Goal: Book appointment/travel/reservation

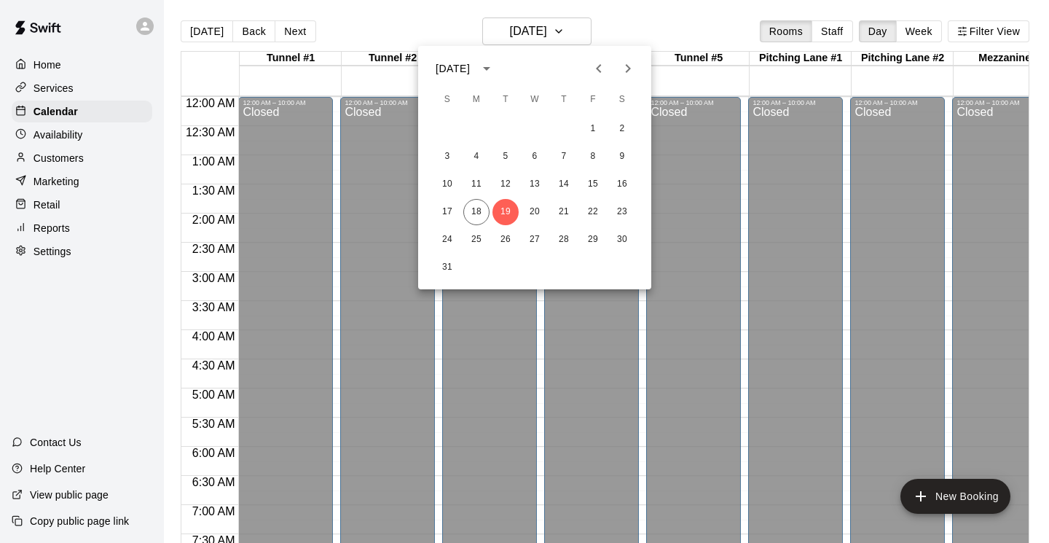
scroll to position [715, 0]
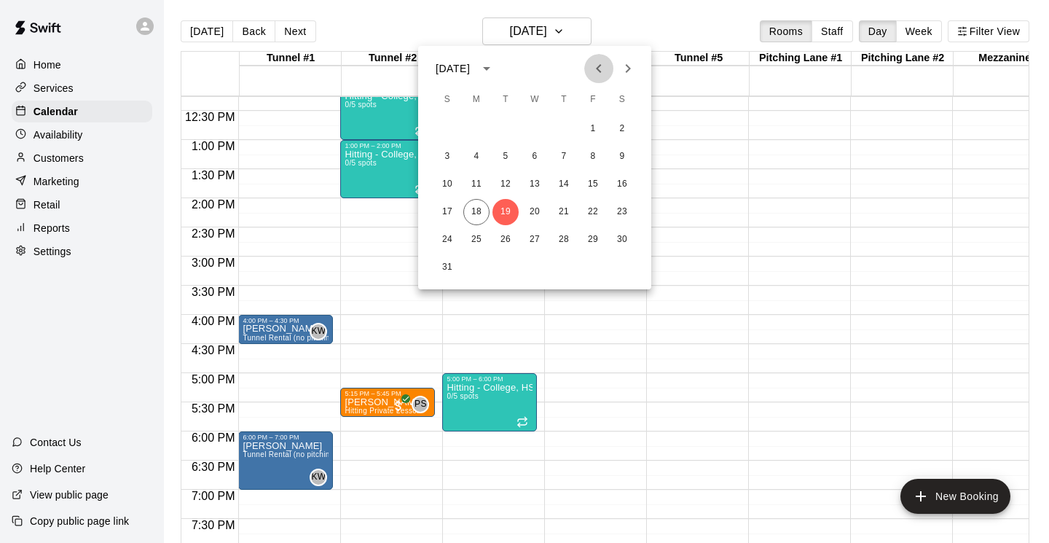
click at [599, 71] on icon "Previous month" at bounding box center [598, 68] width 5 height 9
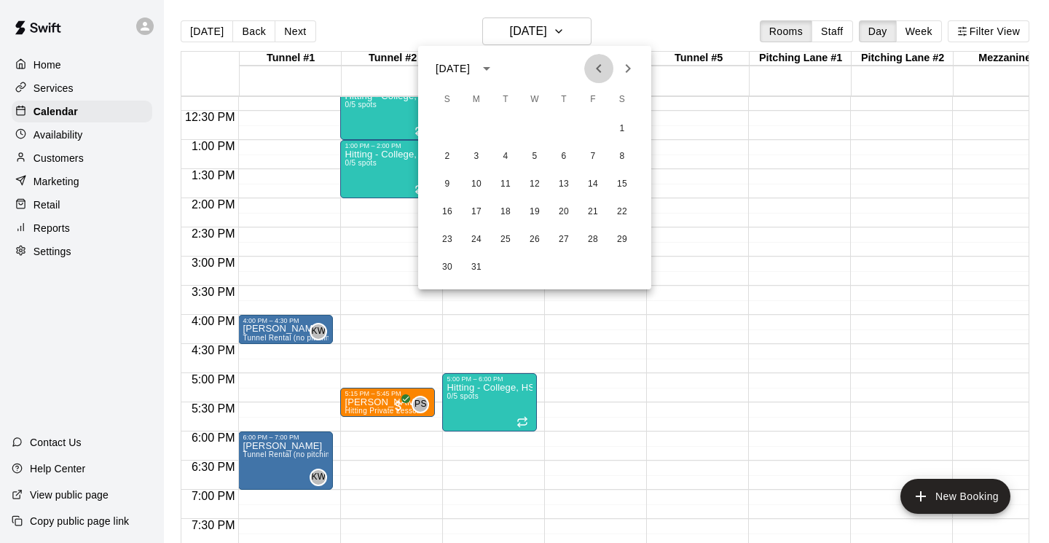
click at [599, 71] on icon "Previous month" at bounding box center [598, 68] width 5 height 9
click at [627, 67] on icon "Next month" at bounding box center [627, 68] width 17 height 17
click at [565, 183] on button "16" at bounding box center [564, 184] width 26 height 26
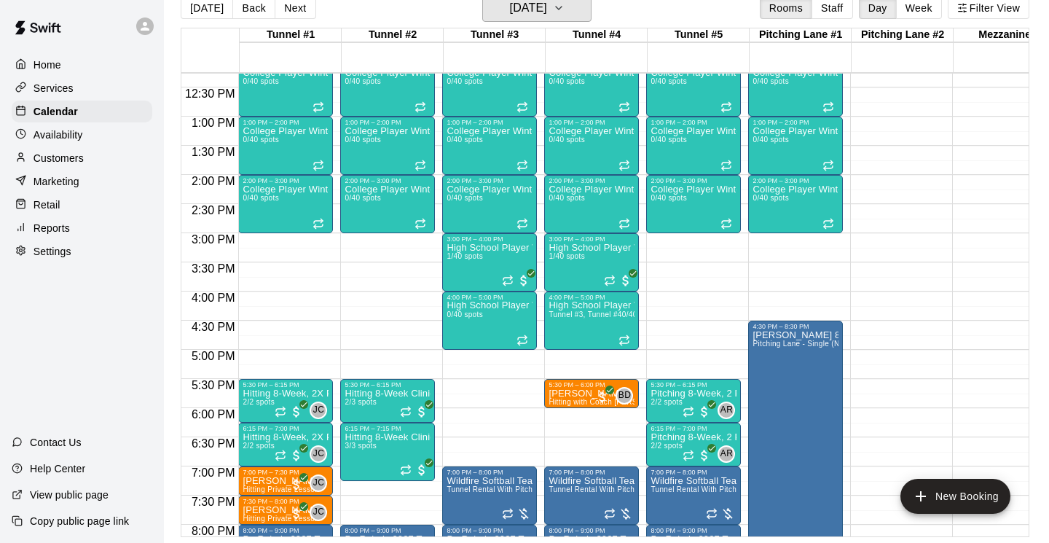
scroll to position [23, 0]
drag, startPoint x: 1043, startPoint y: 287, endPoint x: 1045, endPoint y: 331, distance: 43.8
click at [1048, 331] on main "[DATE] Back [DATE][DATE] Rooms Staff Day Week Filter View Tunnel #1 16 Thu Tunn…" at bounding box center [606, 260] width 885 height 566
drag, startPoint x: 965, startPoint y: 373, endPoint x: 992, endPoint y: 382, distance: 28.6
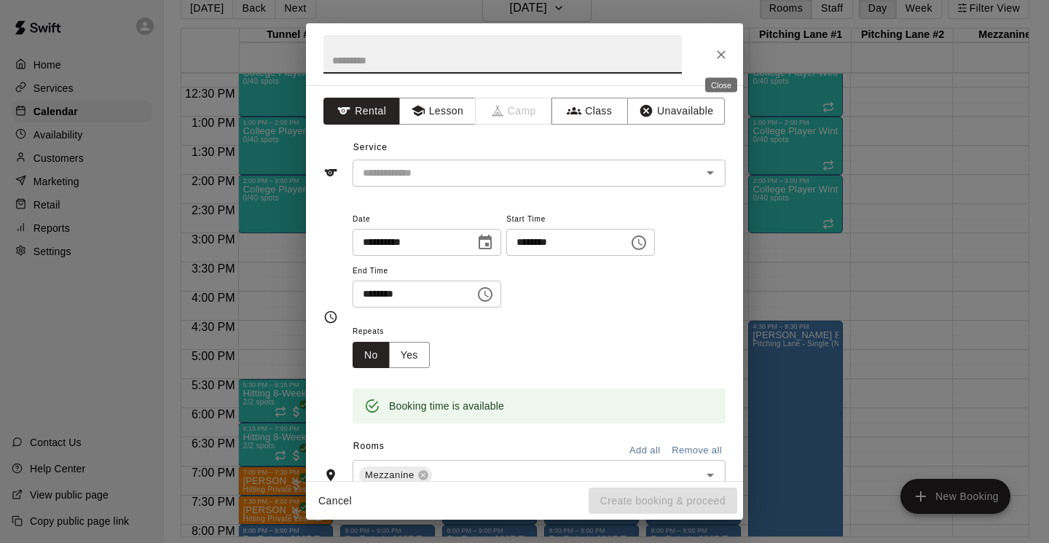
click at [719, 52] on icon "Close" at bounding box center [721, 54] width 9 height 9
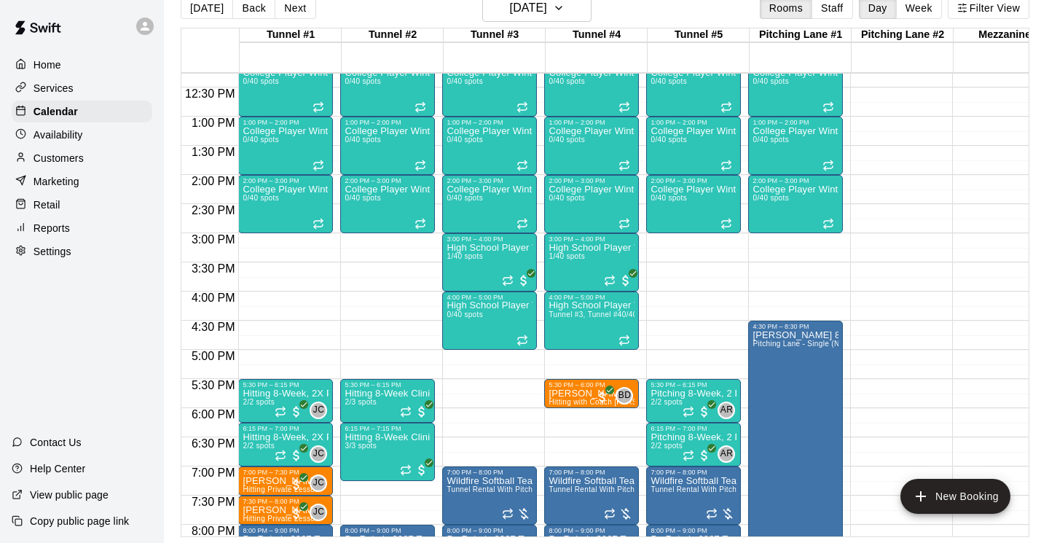
click at [210, 384] on span "5:30 PM" at bounding box center [213, 385] width 51 height 12
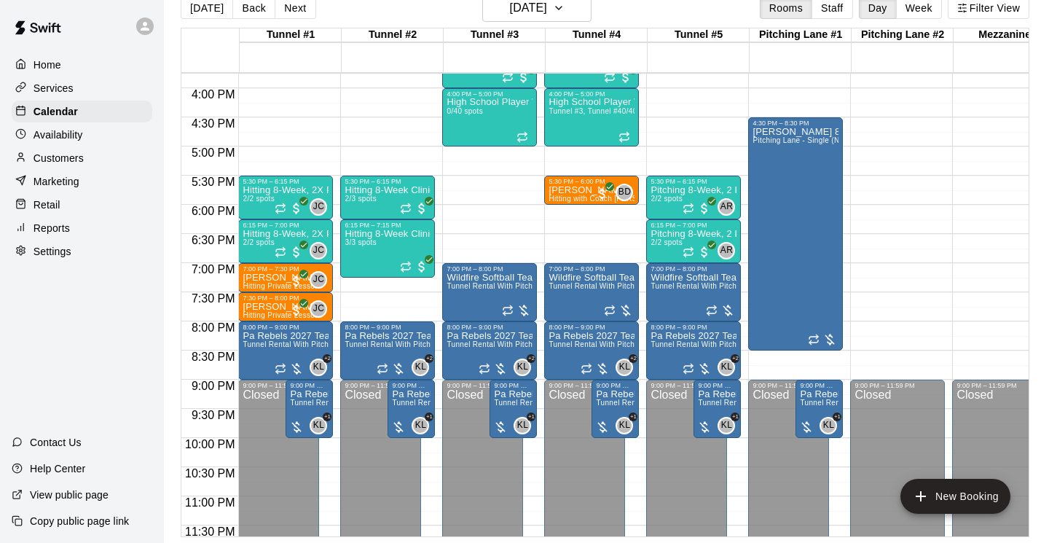
scroll to position [937, 0]
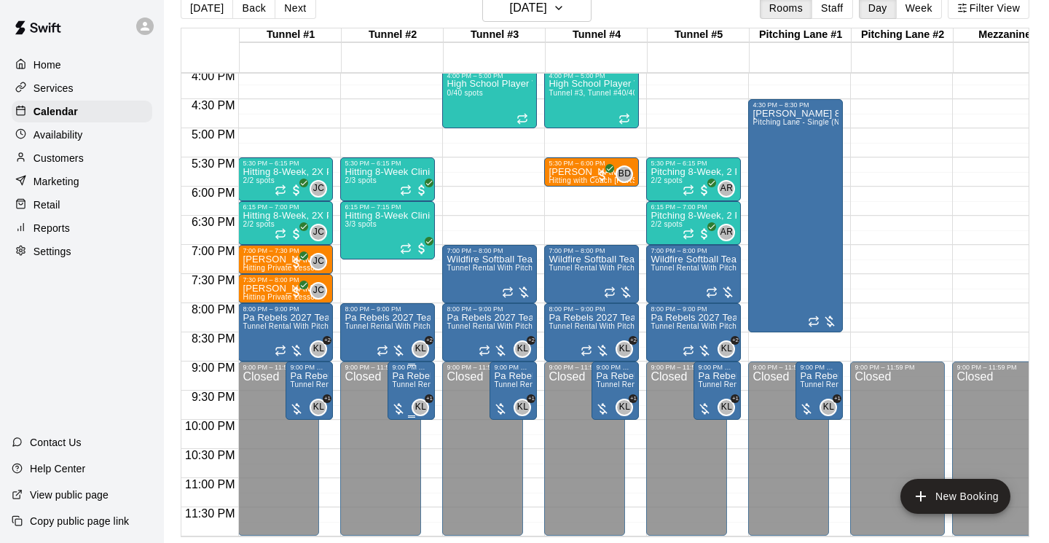
click at [404, 382] on span "Tunnel Rental With Pitching Machine" at bounding box center [455, 384] width 127 height 8
click at [407, 431] on img "edit" at bounding box center [407, 430] width 17 height 17
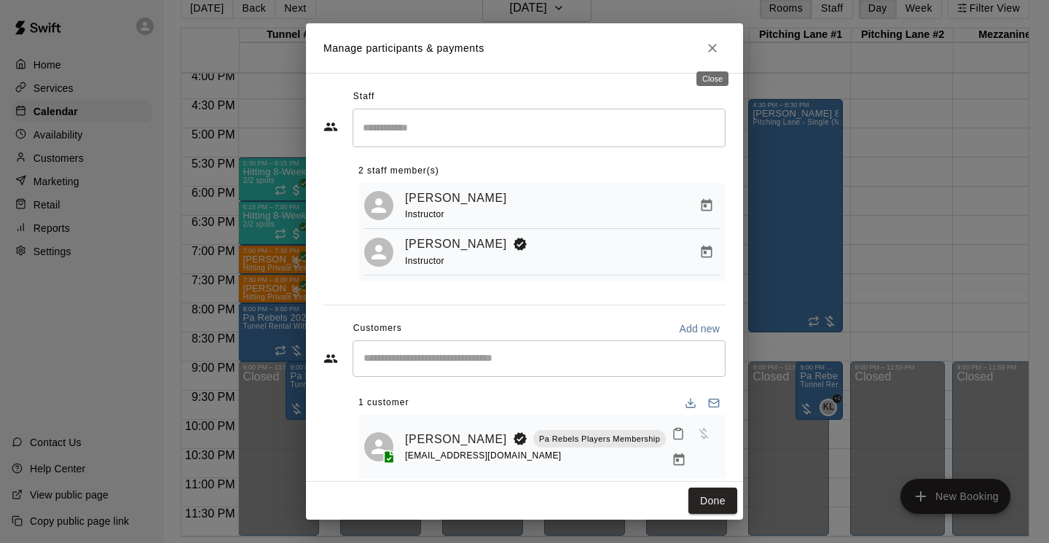
click at [715, 47] on icon "Close" at bounding box center [712, 48] width 15 height 15
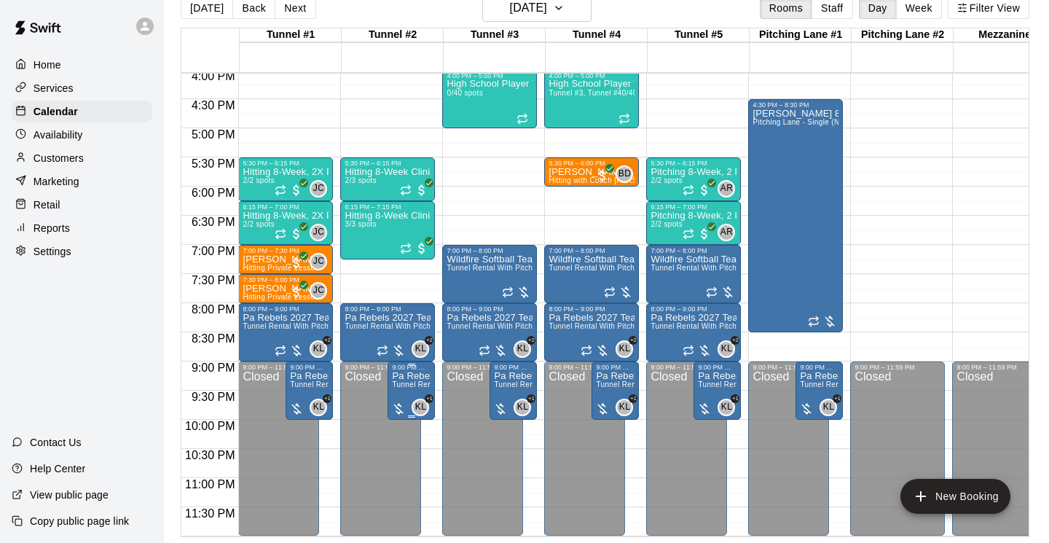
click at [407, 376] on p "Pa Rebels 2026 National Team Hitting" at bounding box center [411, 376] width 39 height 0
click at [409, 388] on icon "edit" at bounding box center [407, 391] width 13 height 13
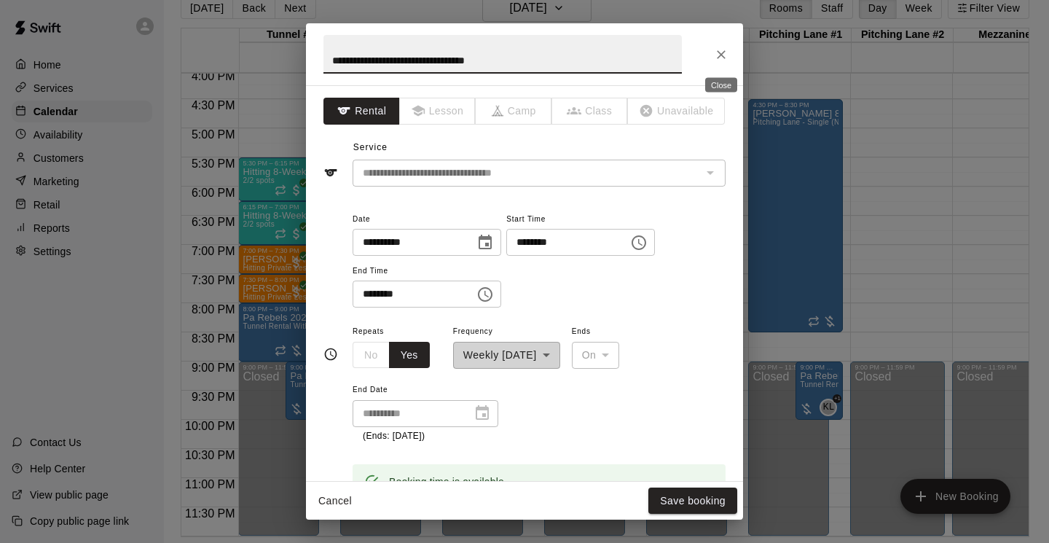
click at [722, 55] on icon "Close" at bounding box center [721, 54] width 9 height 9
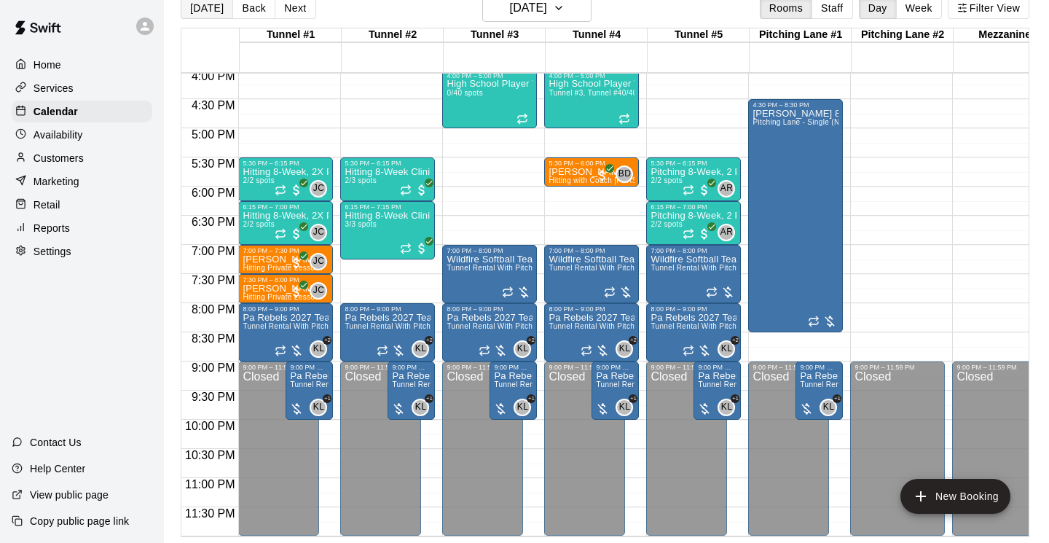
click at [213, 9] on button "[DATE]" at bounding box center [207, 8] width 52 height 22
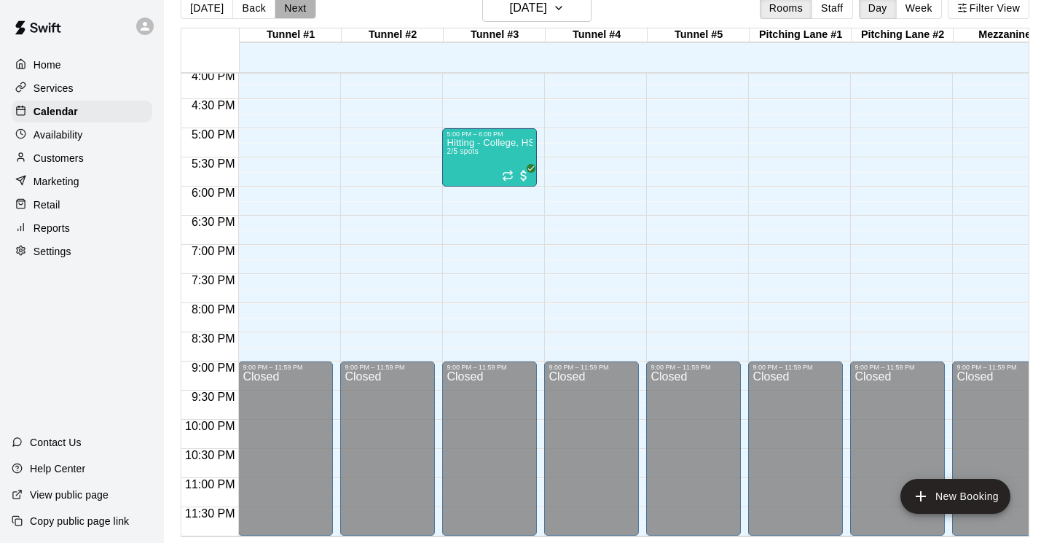
click at [289, 8] on button "Next" at bounding box center [295, 8] width 41 height 22
